Goal: Transaction & Acquisition: Purchase product/service

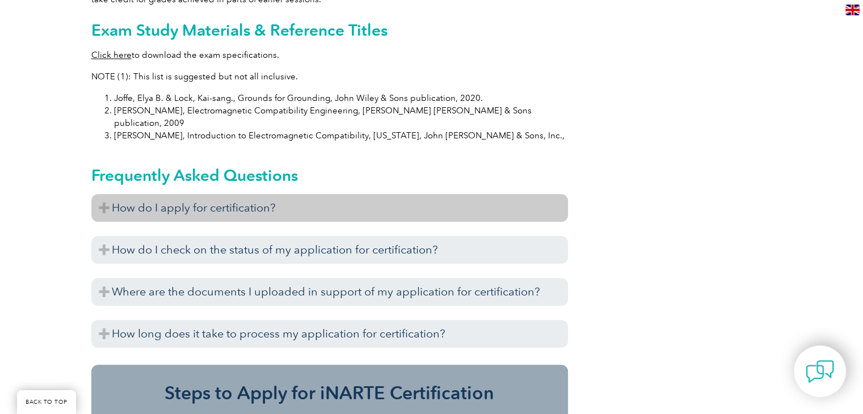
scroll to position [1192, 0]
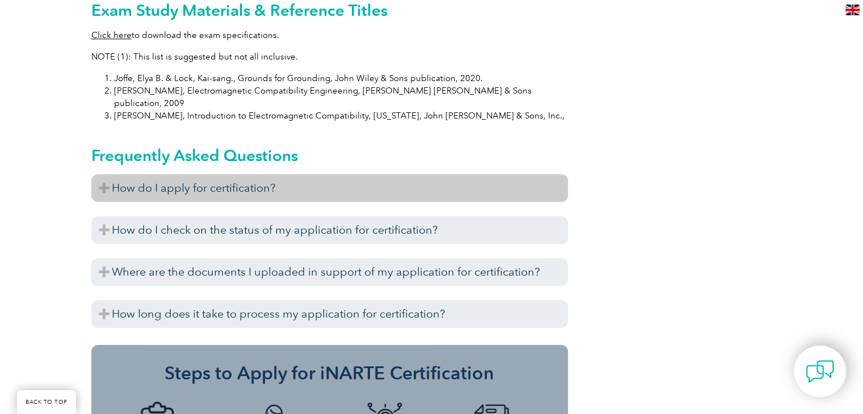
click at [413, 174] on h3 "How do I apply for certification?" at bounding box center [329, 188] width 477 height 28
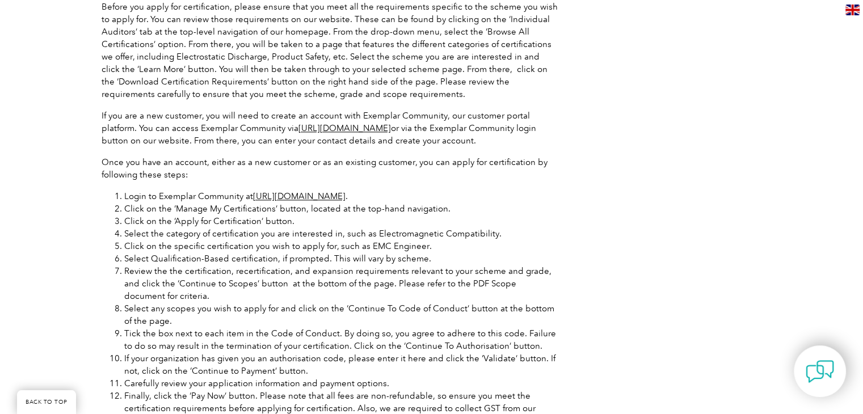
scroll to position [1419, 0]
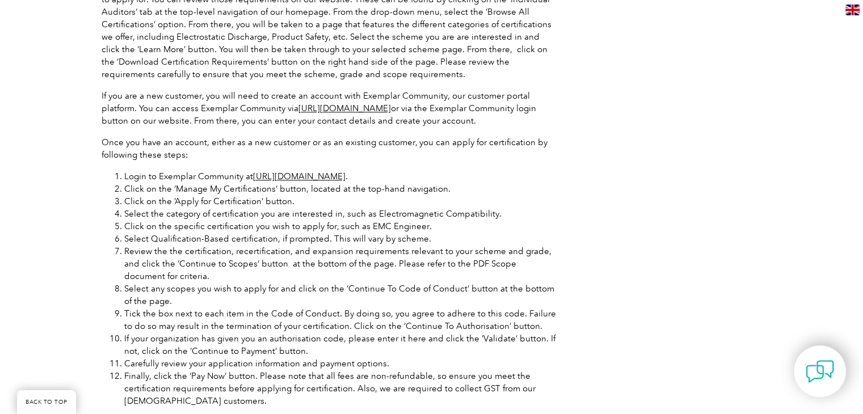
click at [304, 136] on p "Once you have an account, either as a new customer or as an existing customer, …" at bounding box center [330, 148] width 456 height 25
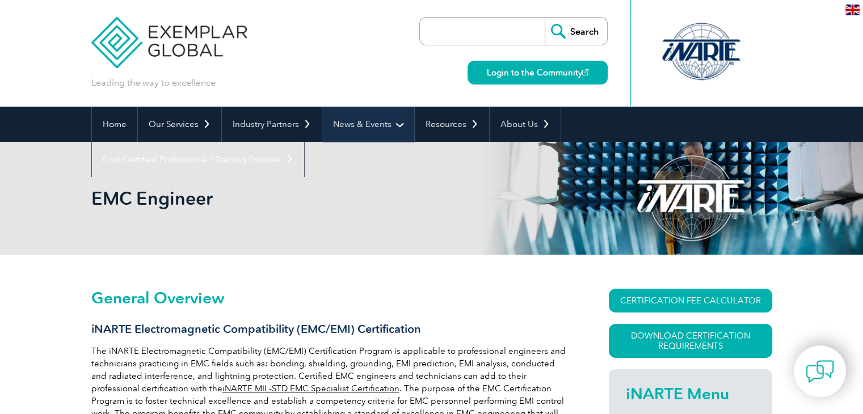
scroll to position [0, 0]
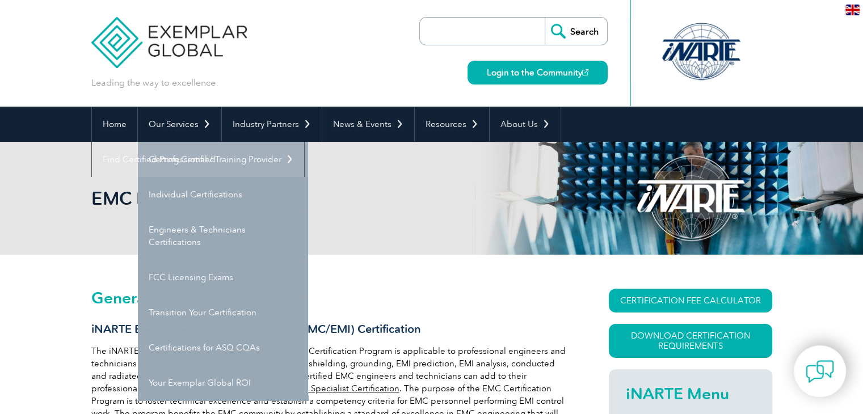
click at [175, 148] on link "Getting Certified" at bounding box center [223, 159] width 170 height 35
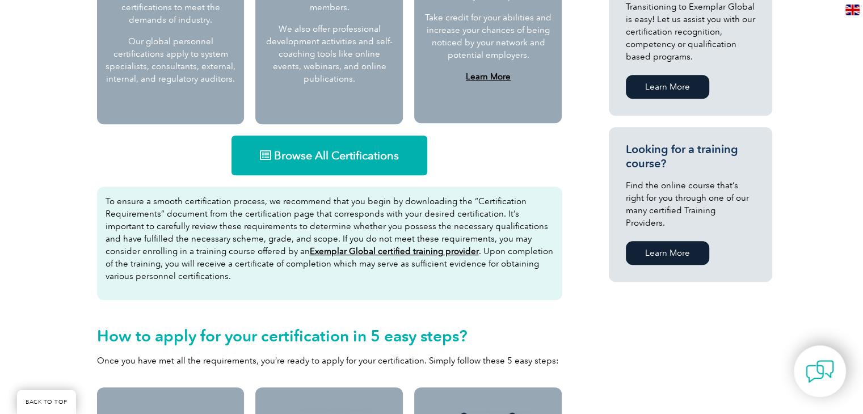
scroll to position [677, 0]
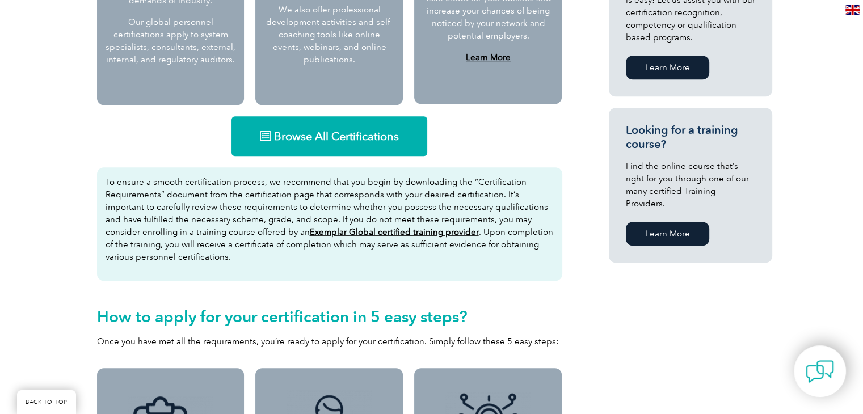
click at [341, 148] on link "Browse All Certifications" at bounding box center [330, 136] width 196 height 40
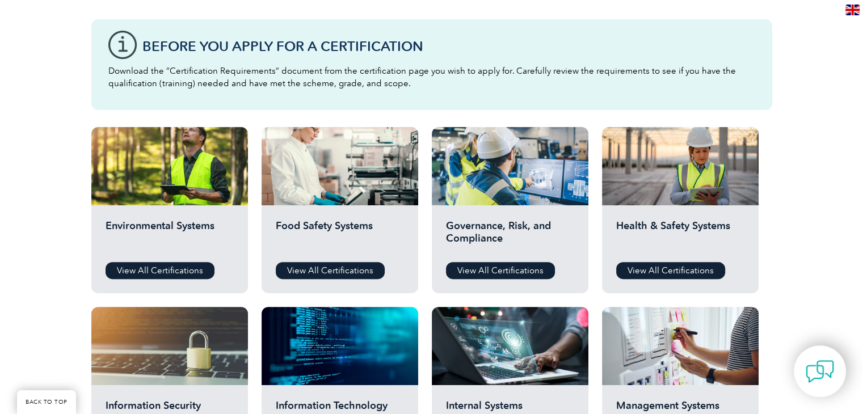
scroll to position [284, 0]
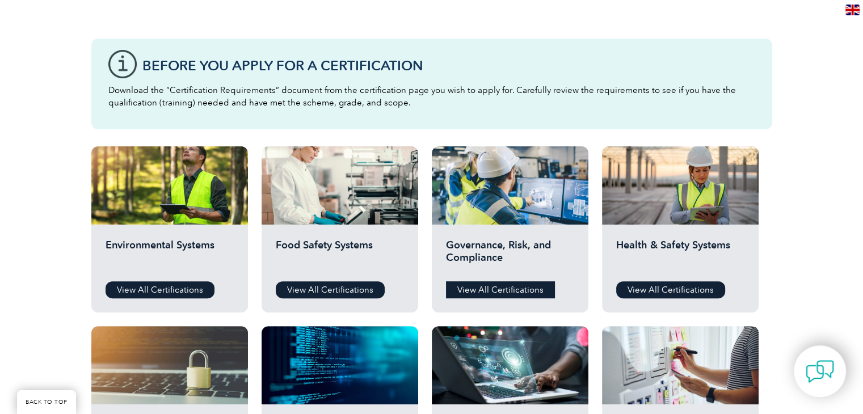
click at [480, 289] on link "View All Certifications" at bounding box center [500, 290] width 109 height 17
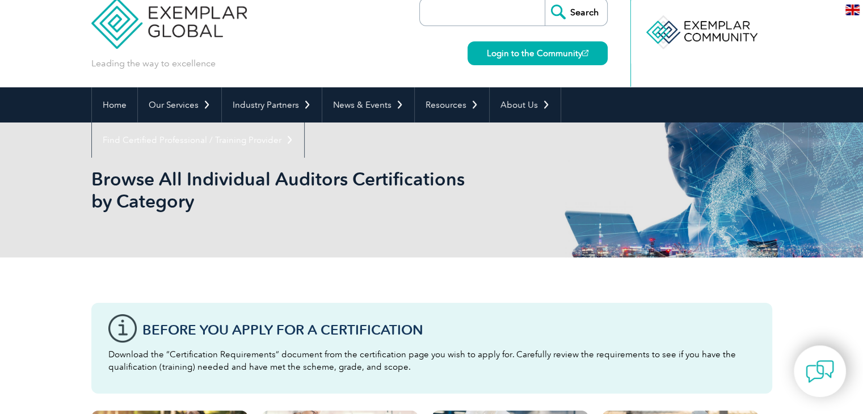
scroll to position [0, 0]
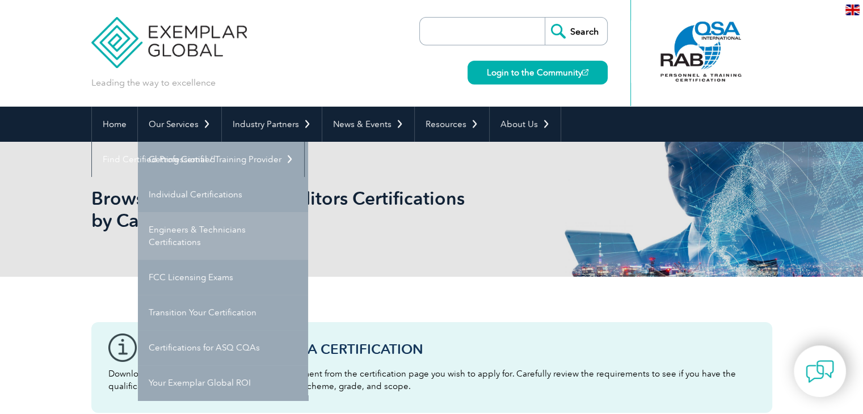
click at [220, 224] on link "Engineers & Technicians Certifications" at bounding box center [223, 236] width 170 height 48
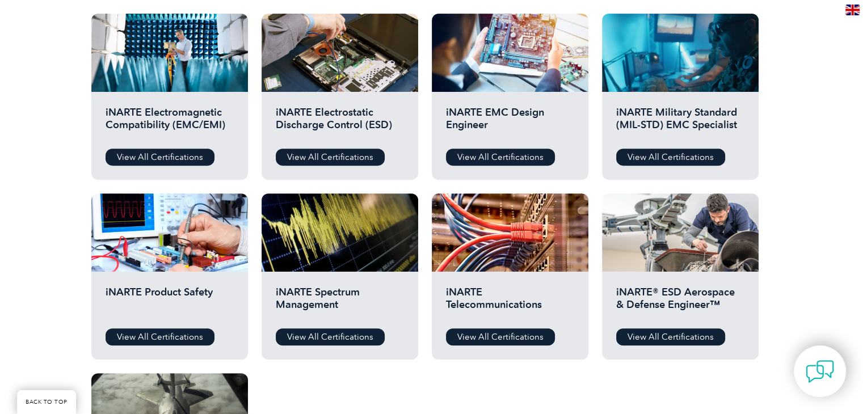
scroll to position [397, 0]
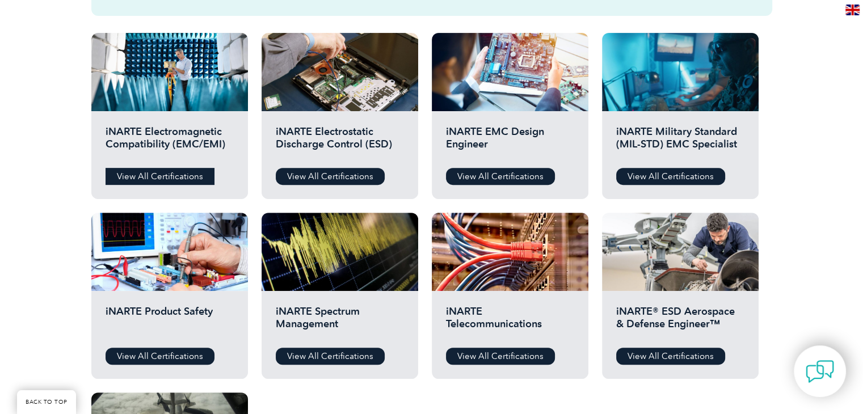
click at [136, 171] on link "View All Certifications" at bounding box center [160, 176] width 109 height 17
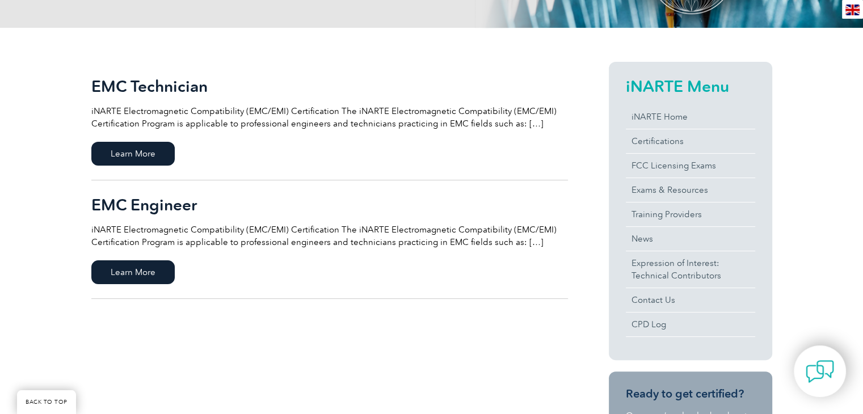
scroll to position [284, 0]
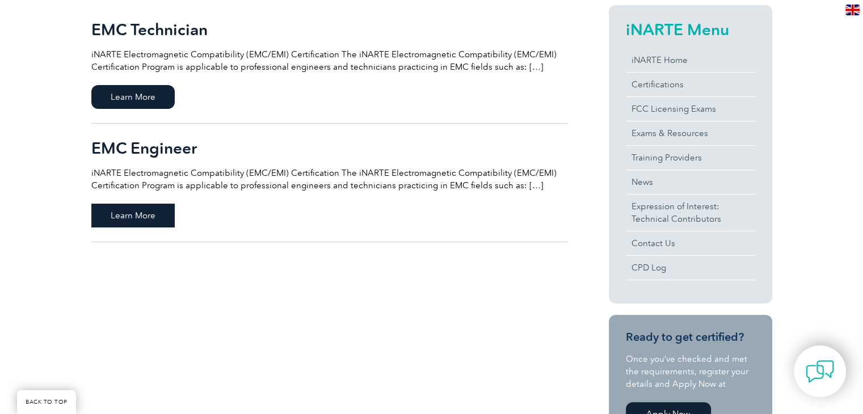
click at [161, 213] on span "Learn More" at bounding box center [132, 216] width 83 height 24
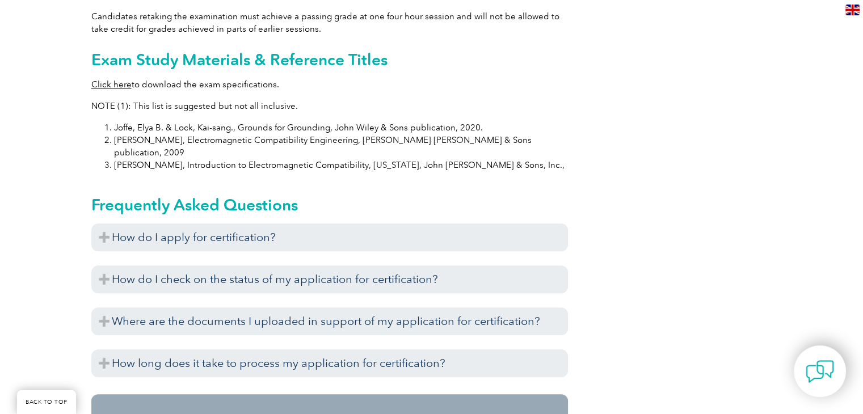
scroll to position [1123, 0]
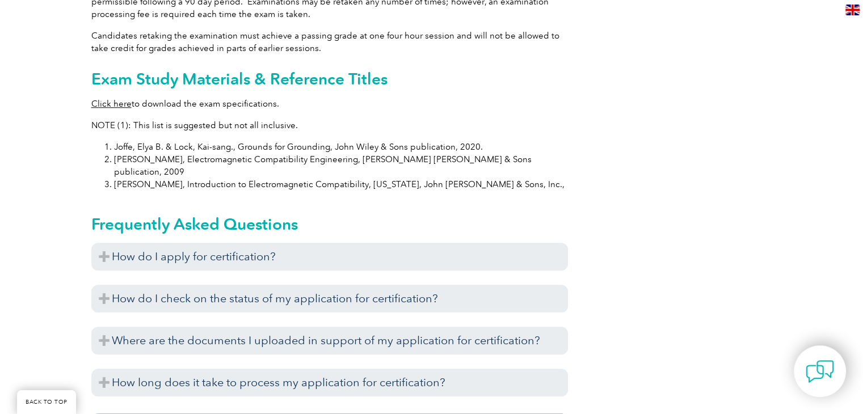
drag, startPoint x: 120, startPoint y: 85, endPoint x: 107, endPoint y: 92, distance: 15.5
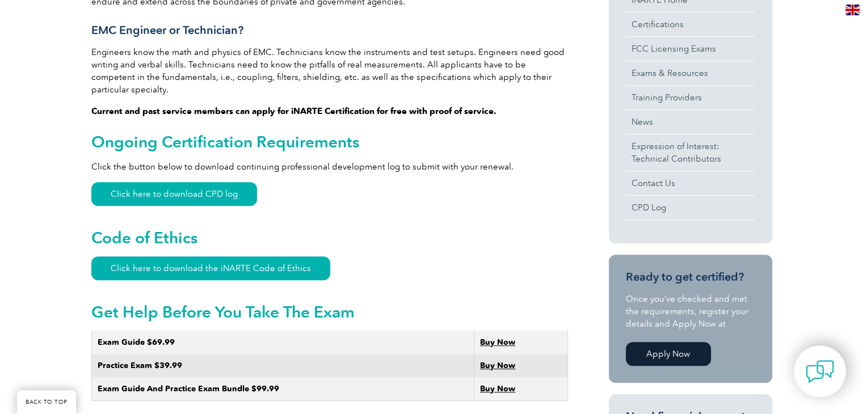
scroll to position [442, 0]
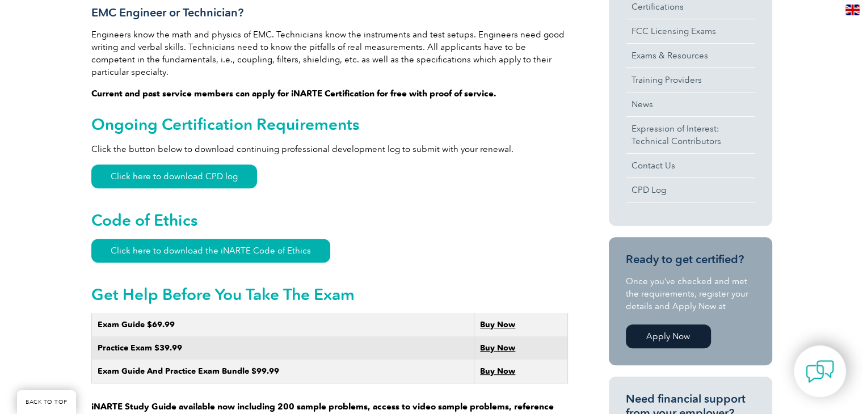
click at [506, 320] on strong "Buy Now" at bounding box center [497, 325] width 35 height 10
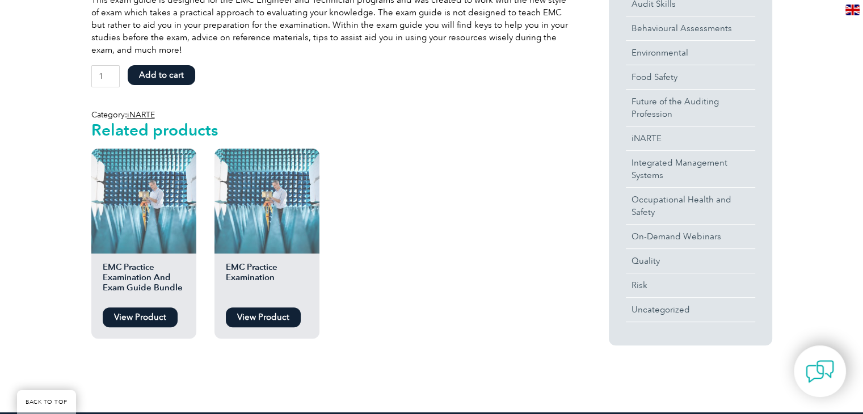
scroll to position [341, 0]
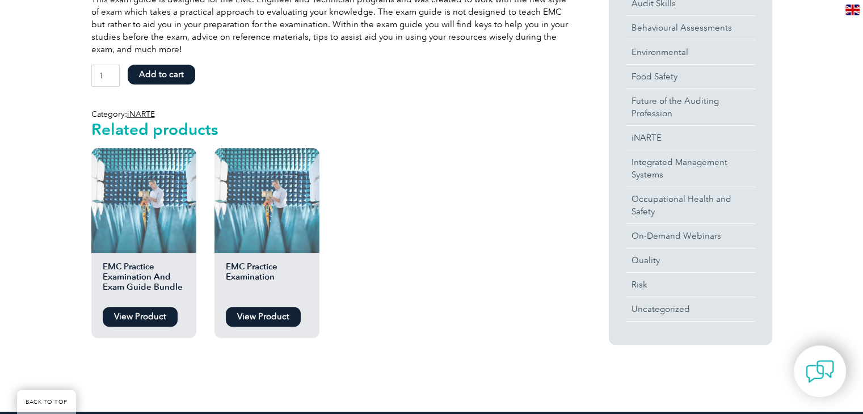
click at [144, 315] on link "View Product" at bounding box center [140, 317] width 75 height 20
